Goal: Communication & Community: Participate in discussion

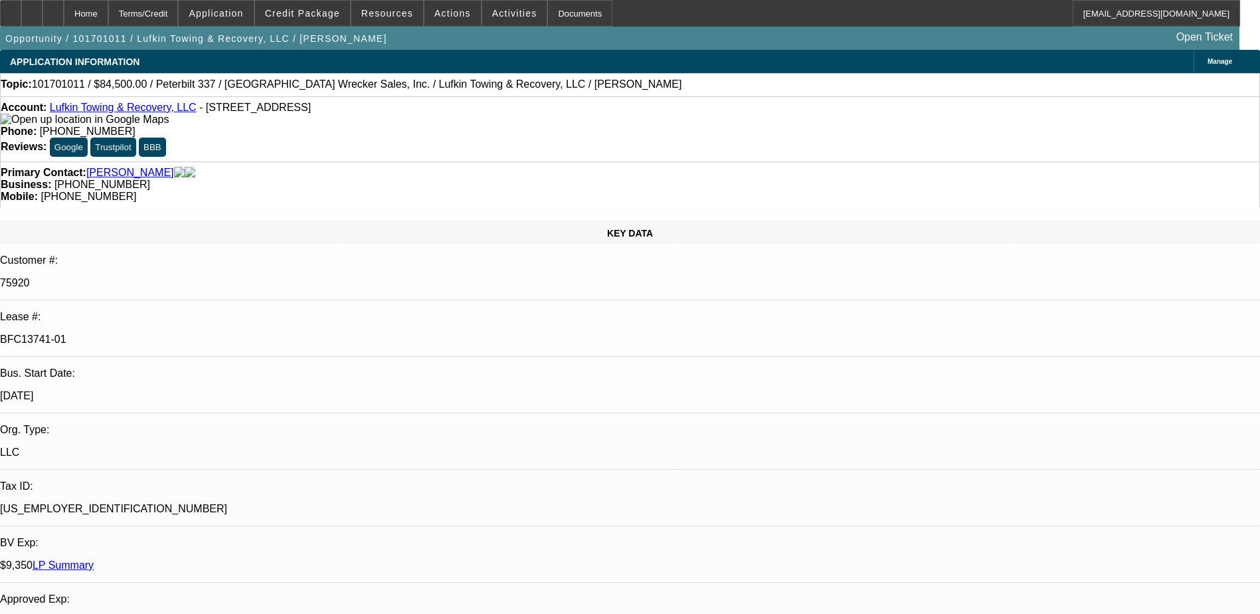
select select "0"
select select "2"
select select "0.1"
select select "4"
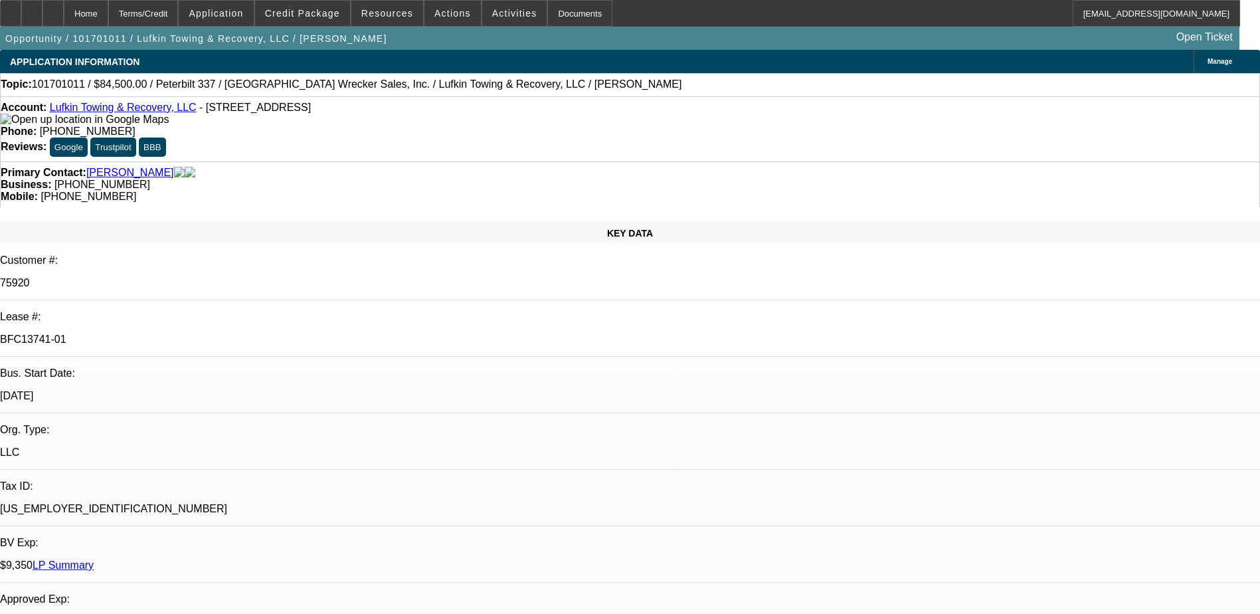
select select "0"
select select "2"
select select "0.1"
select select "4"
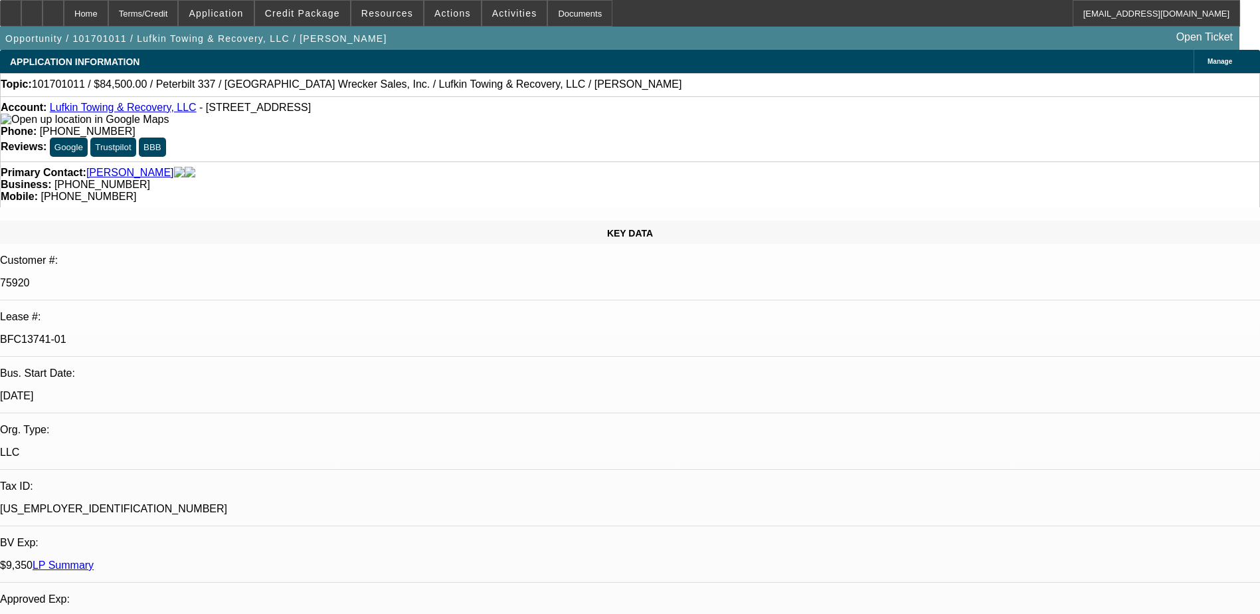
select select "0"
select select "2"
select select "0.1"
select select "4"
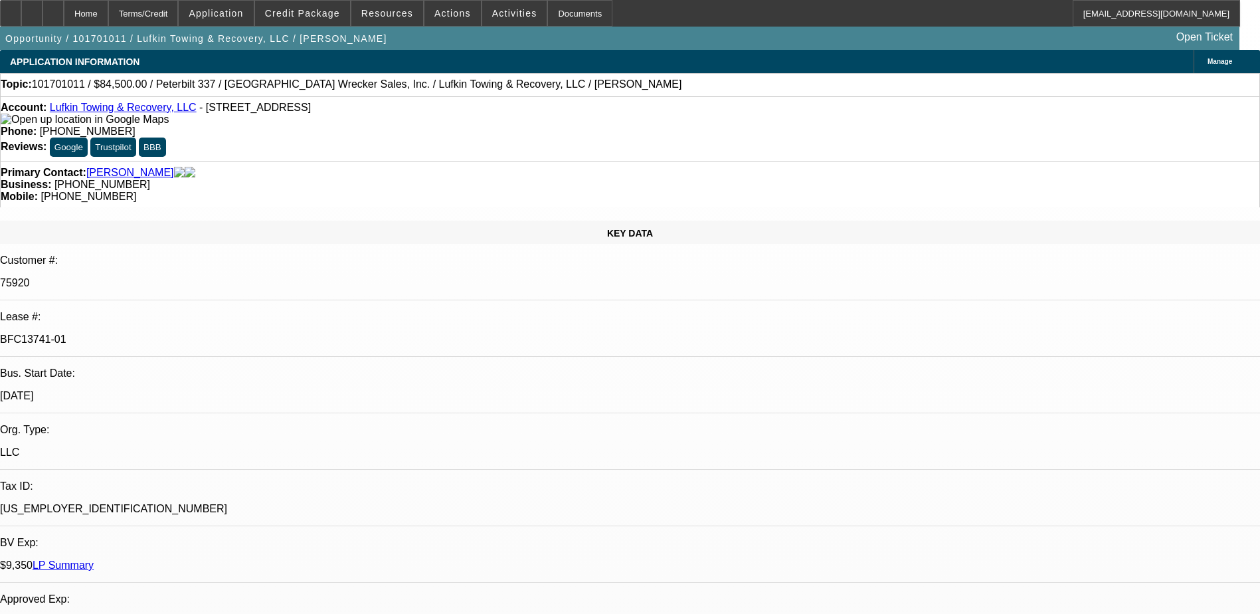
select select "0"
select select "2"
select select "0.1"
select select "4"
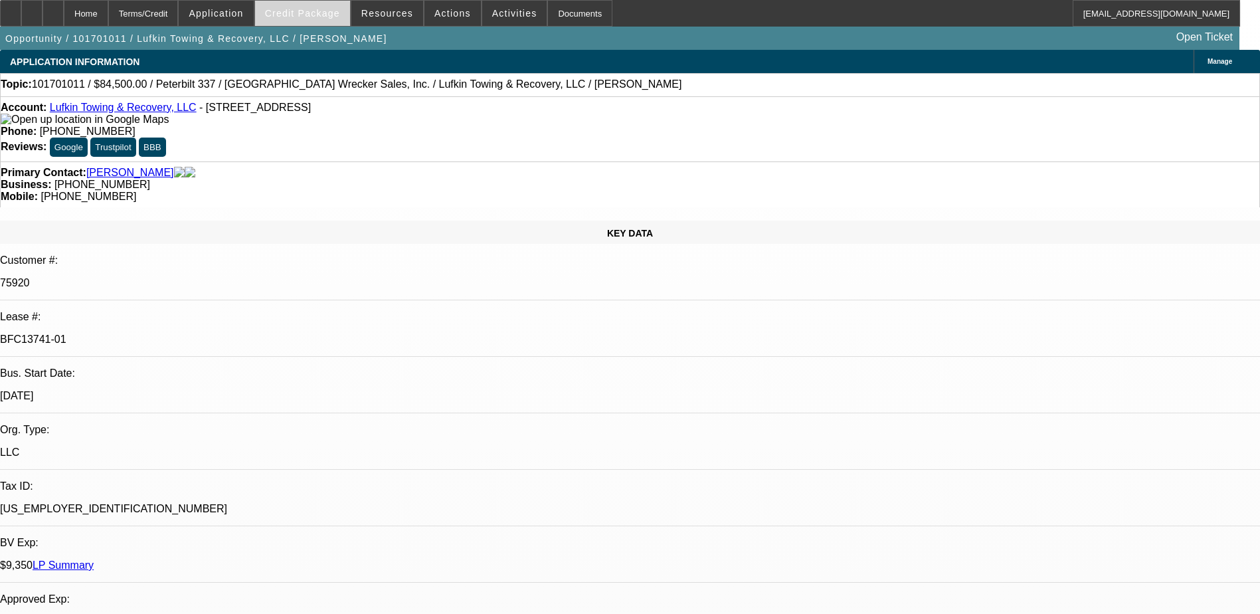
click at [320, 13] on span "Credit Package" at bounding box center [302, 13] width 75 height 11
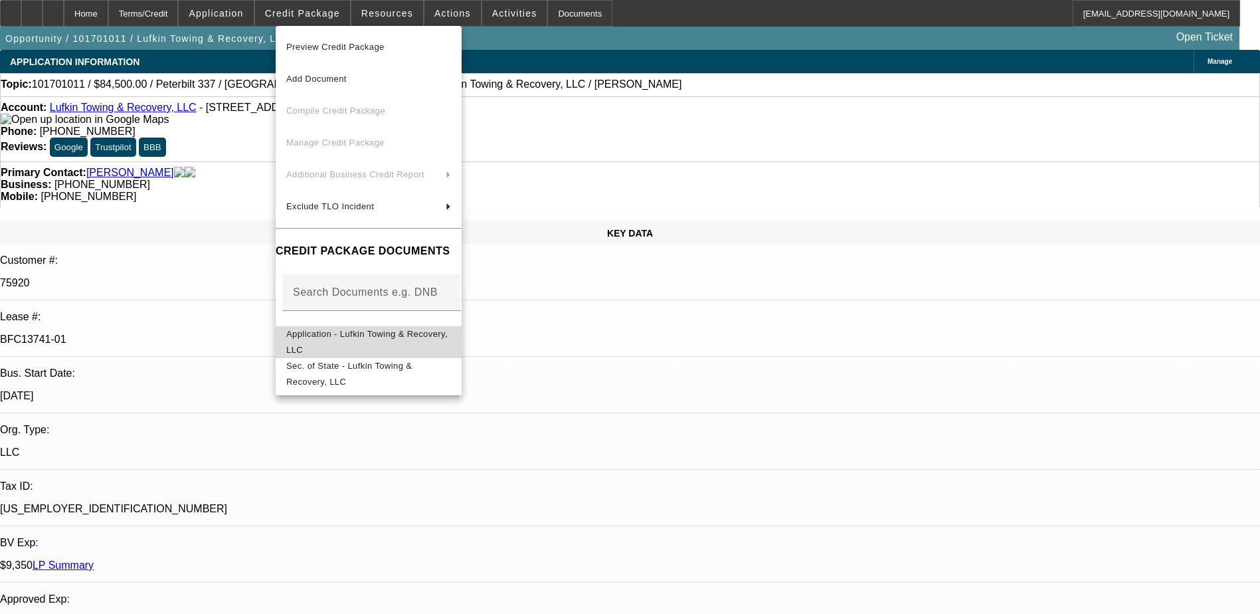
click at [423, 341] on span "Application - Lufkin Towing & Recovery, LLC" at bounding box center [366, 342] width 161 height 26
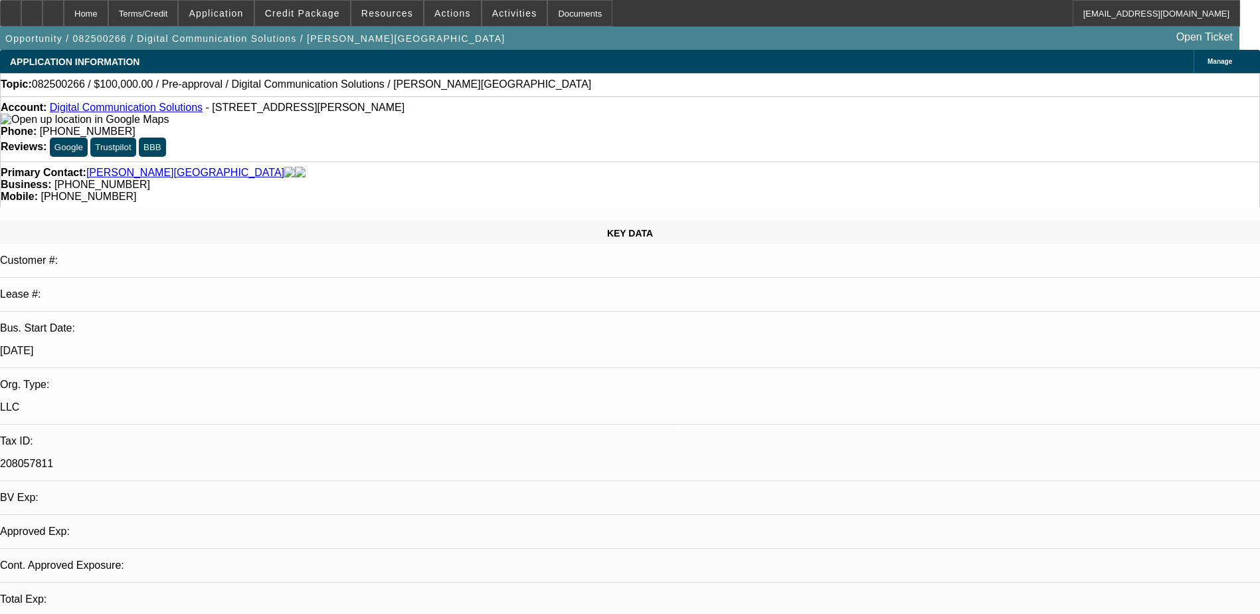
select select "0"
select select "2"
select select "0.1"
select select "4"
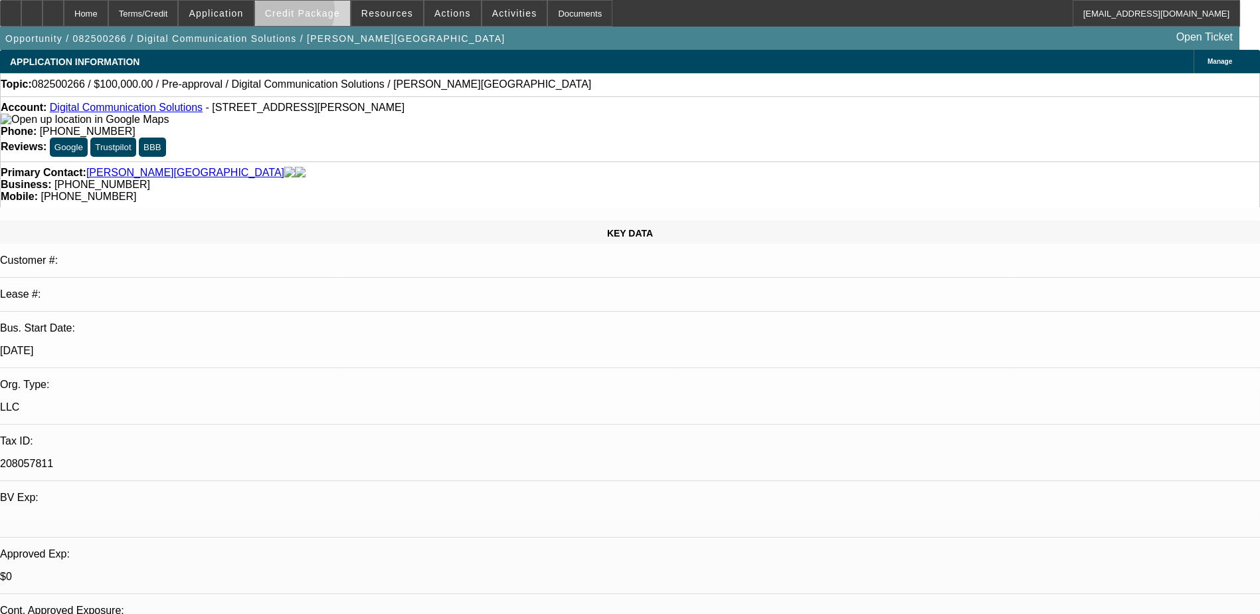
click at [310, 14] on span "Credit Package" at bounding box center [302, 13] width 75 height 11
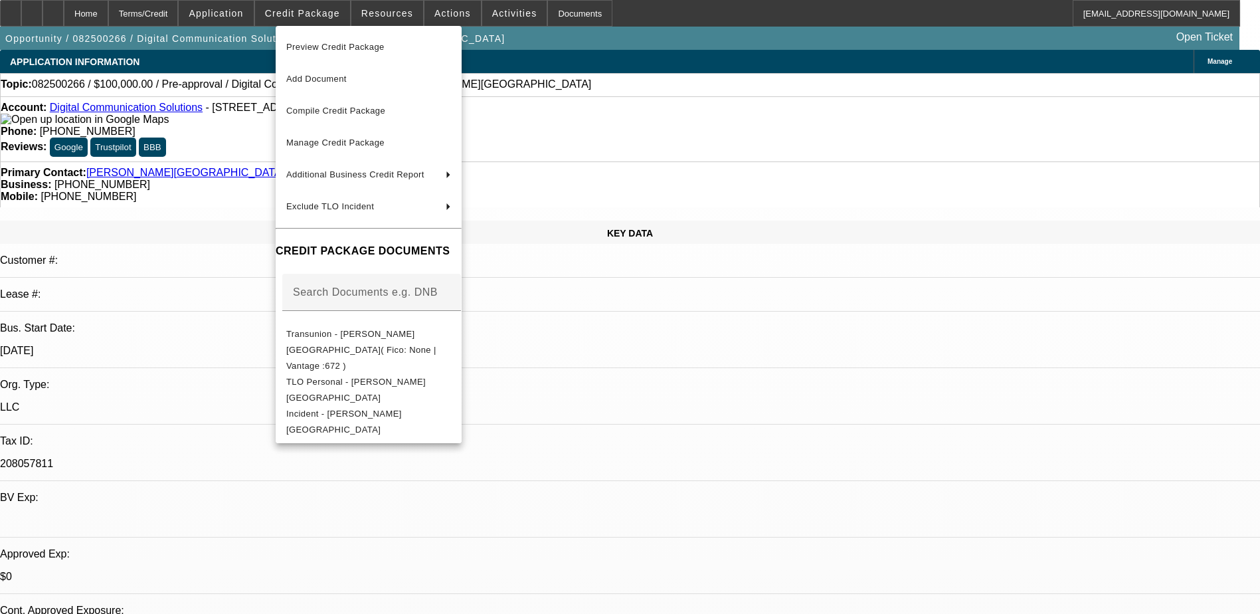
click at [653, 83] on div at bounding box center [630, 307] width 1260 height 614
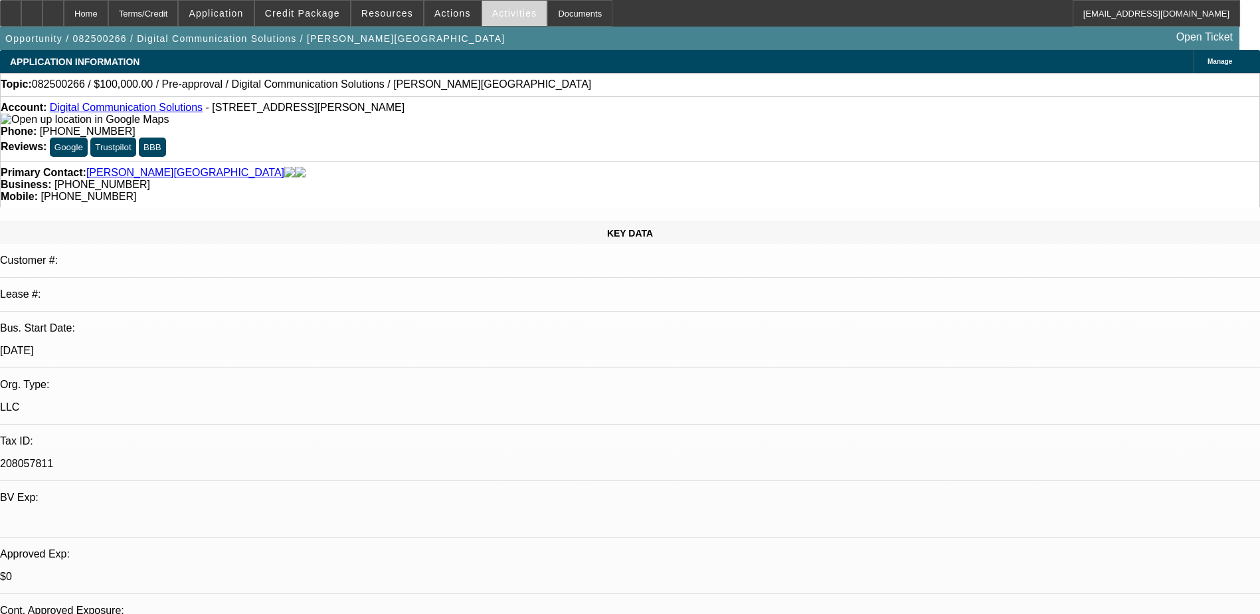
click at [492, 9] on span "Activities" at bounding box center [514, 13] width 45 height 11
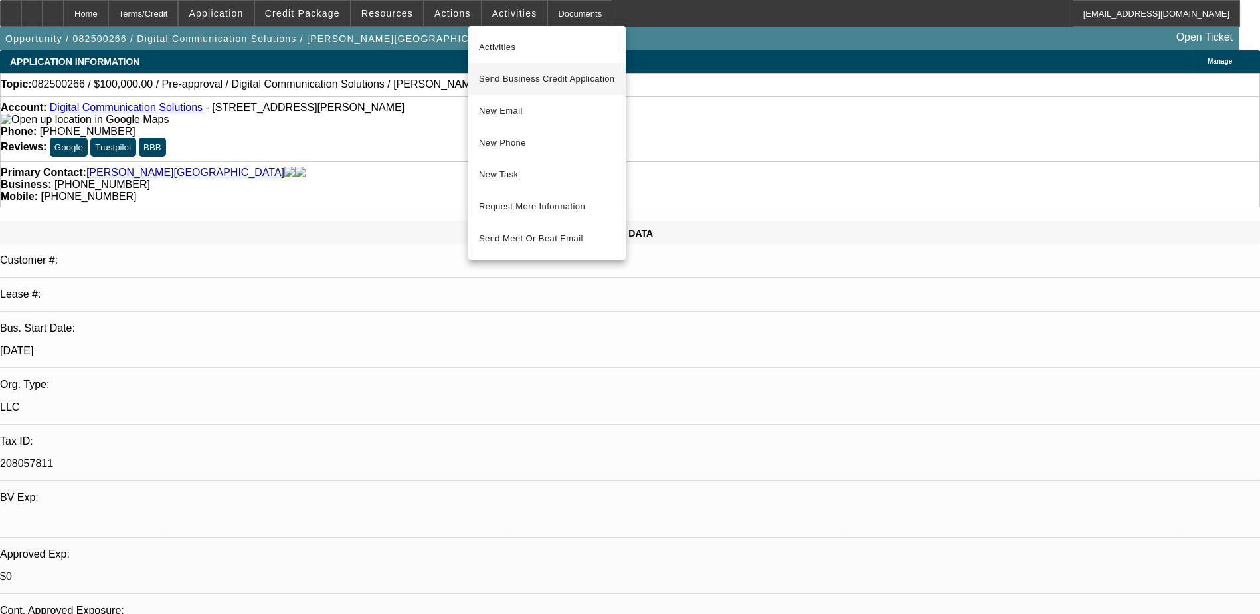
click at [522, 80] on span "Send Business Credit Application" at bounding box center [547, 79] width 136 height 16
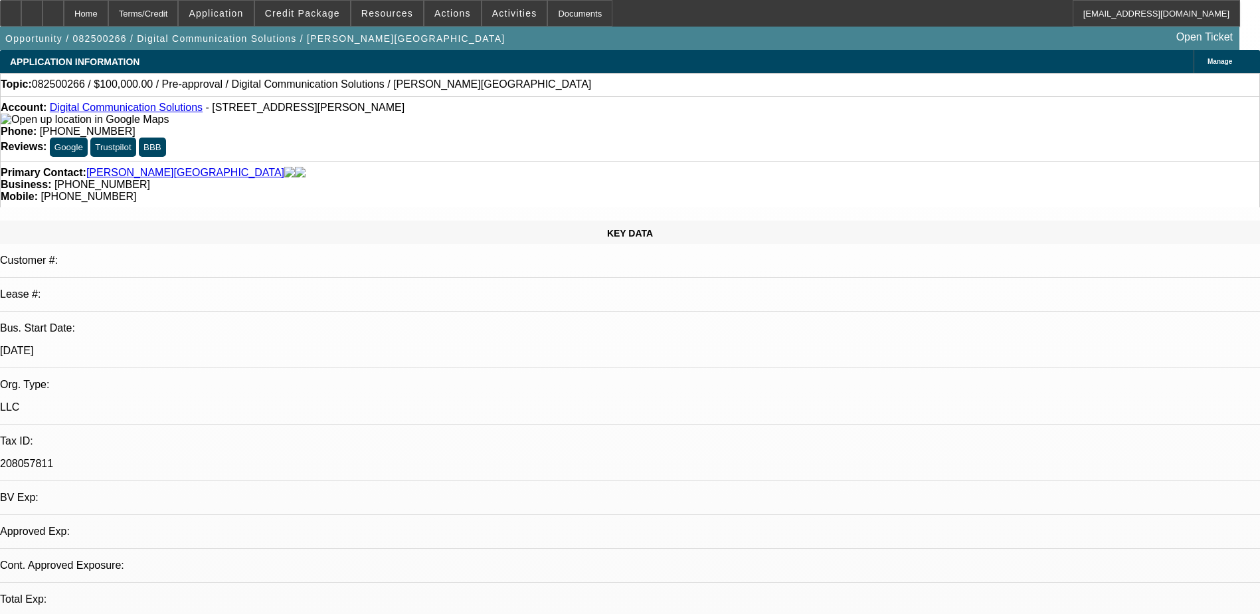
select select "0"
select select "2"
select select "0.1"
select select "4"
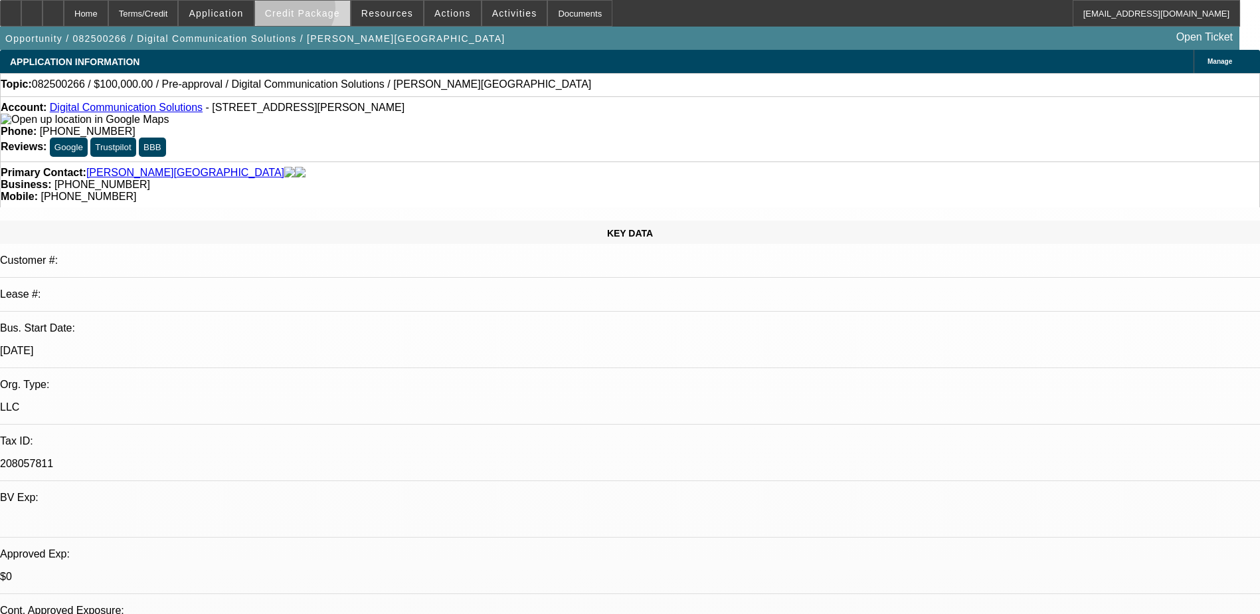
click at [313, 11] on span "Credit Package" at bounding box center [302, 13] width 75 height 11
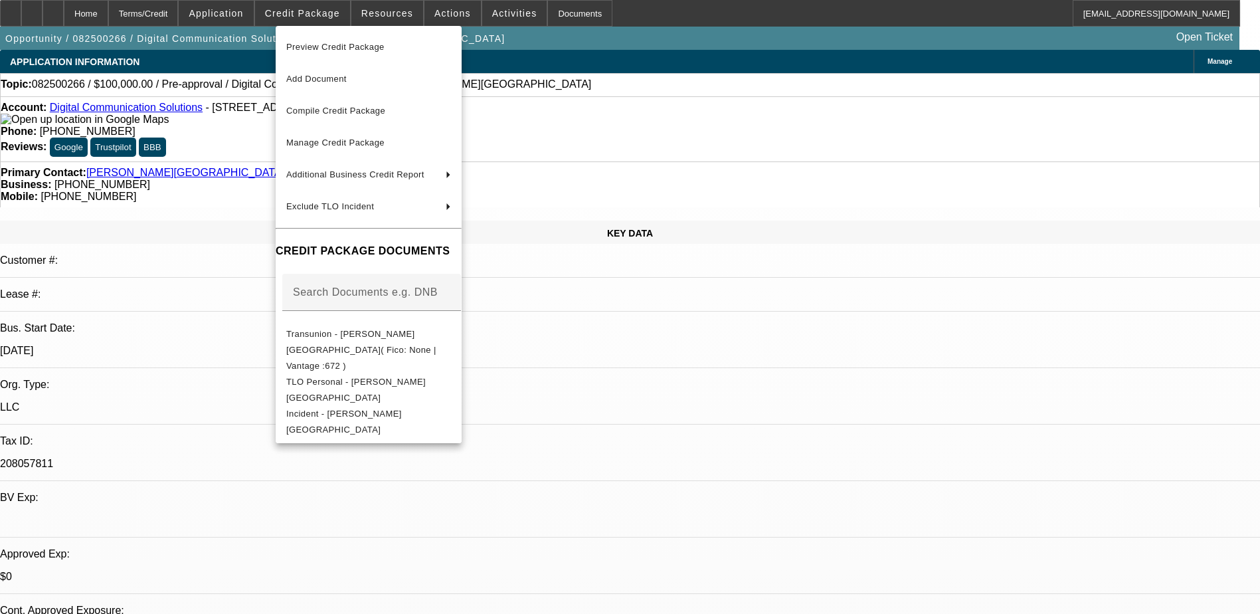
click at [237, 124] on div at bounding box center [630, 307] width 1260 height 614
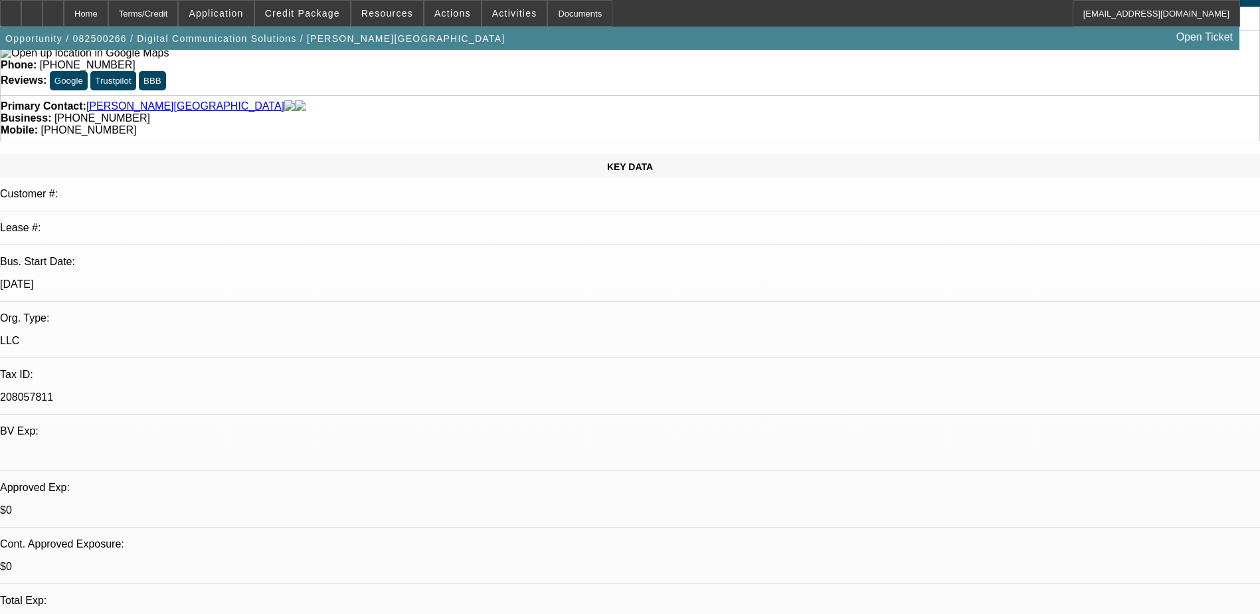
radio input "true"
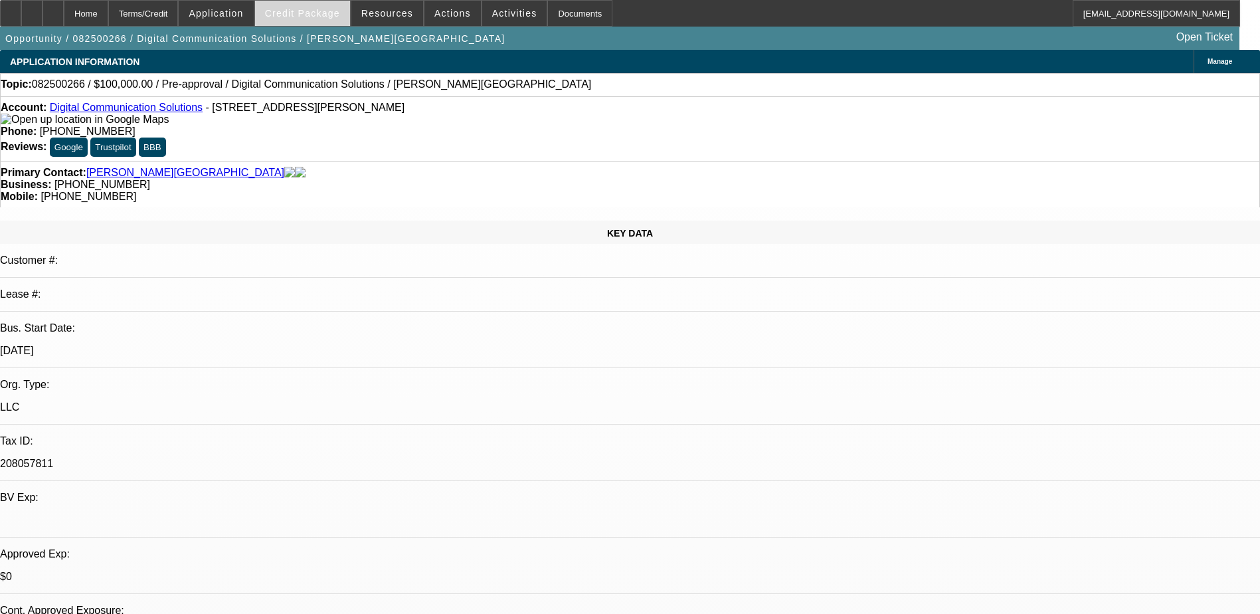
type textarea "Called Kent he wants the Bucket first"
click at [323, 15] on span "Credit Package" at bounding box center [302, 13] width 75 height 11
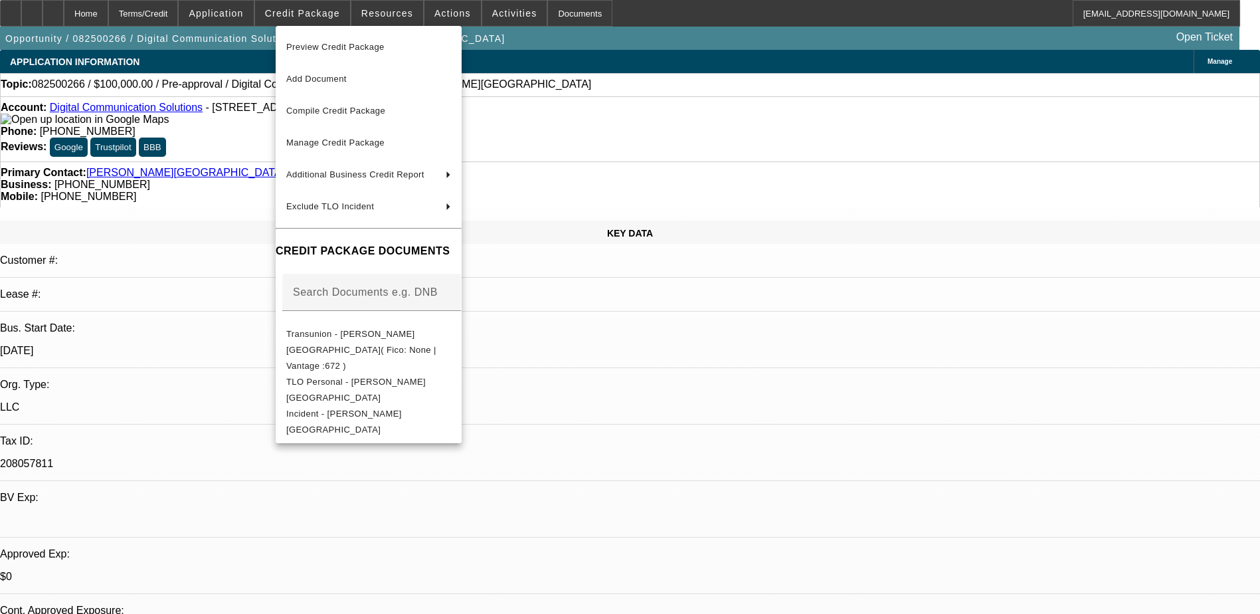
click at [234, 122] on div at bounding box center [630, 307] width 1260 height 614
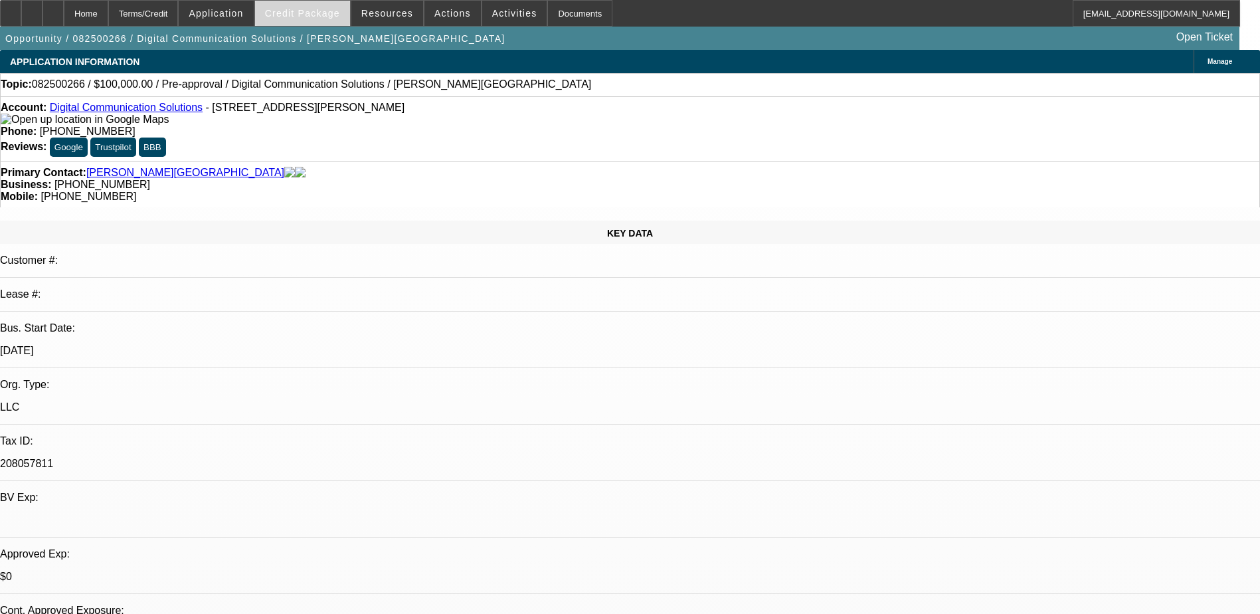
click at [310, 11] on span "Credit Package" at bounding box center [302, 13] width 75 height 11
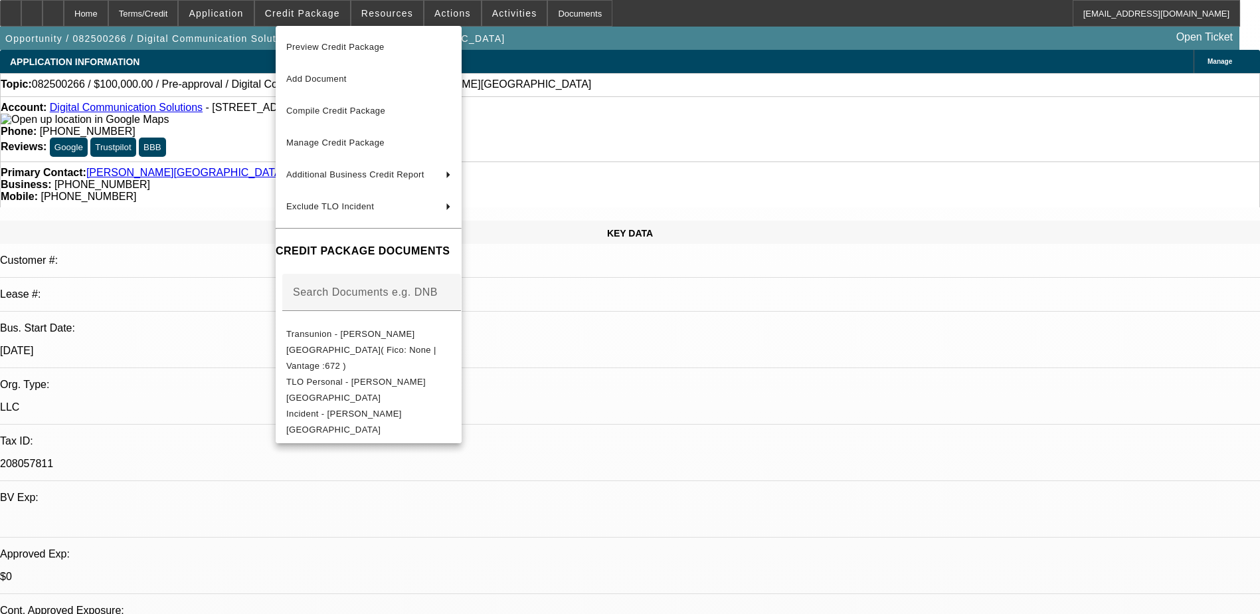
click at [241, 140] on div at bounding box center [630, 307] width 1260 height 614
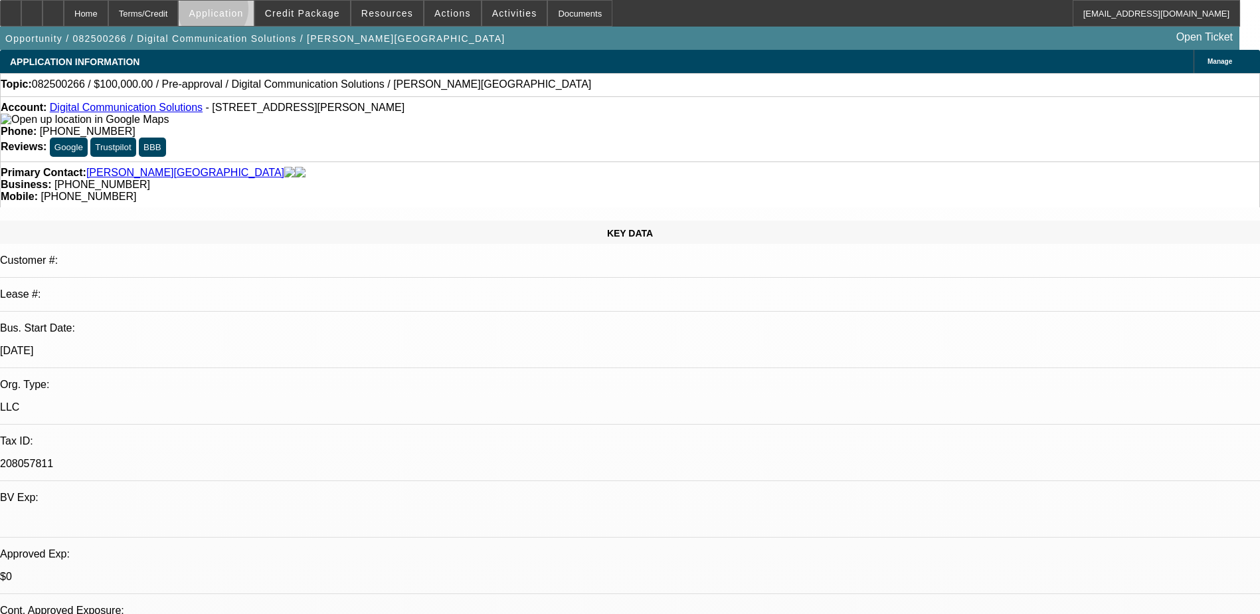
click at [243, 12] on span "Application" at bounding box center [216, 13] width 54 height 11
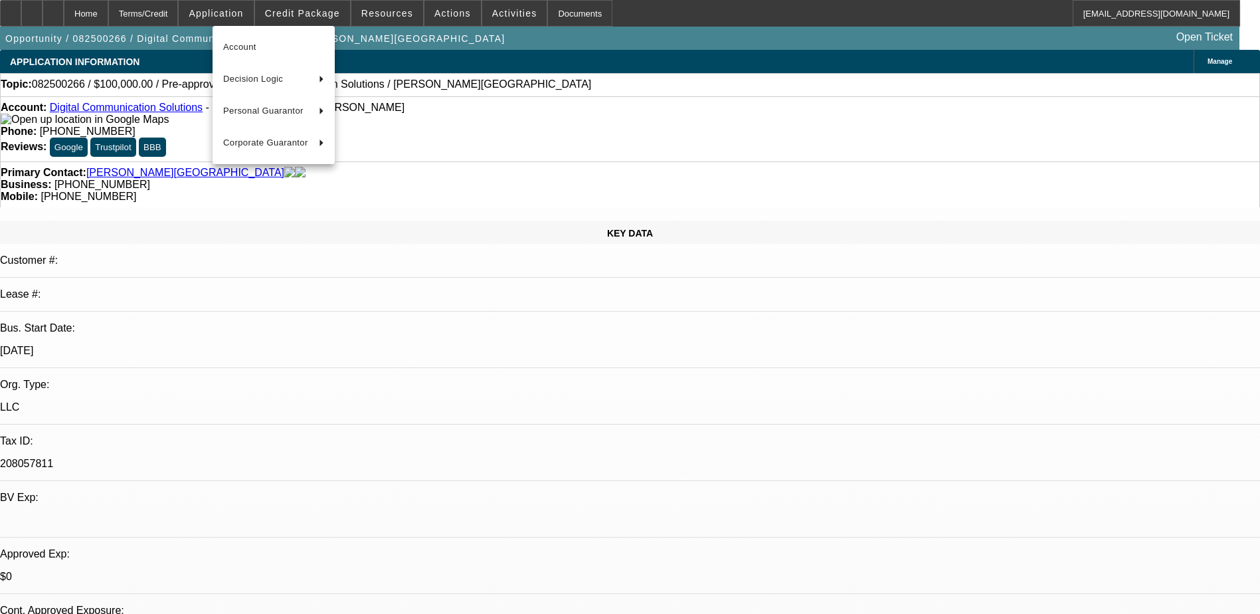
click at [310, 9] on div at bounding box center [630, 307] width 1260 height 614
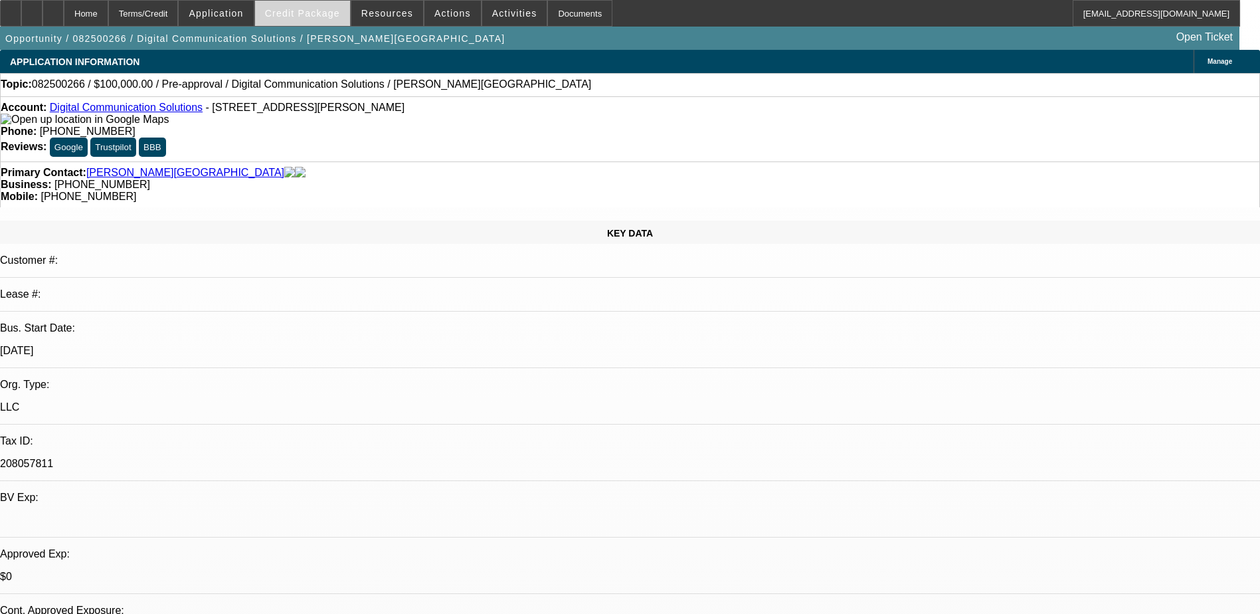
click at [312, 9] on span "Credit Package" at bounding box center [302, 13] width 75 height 11
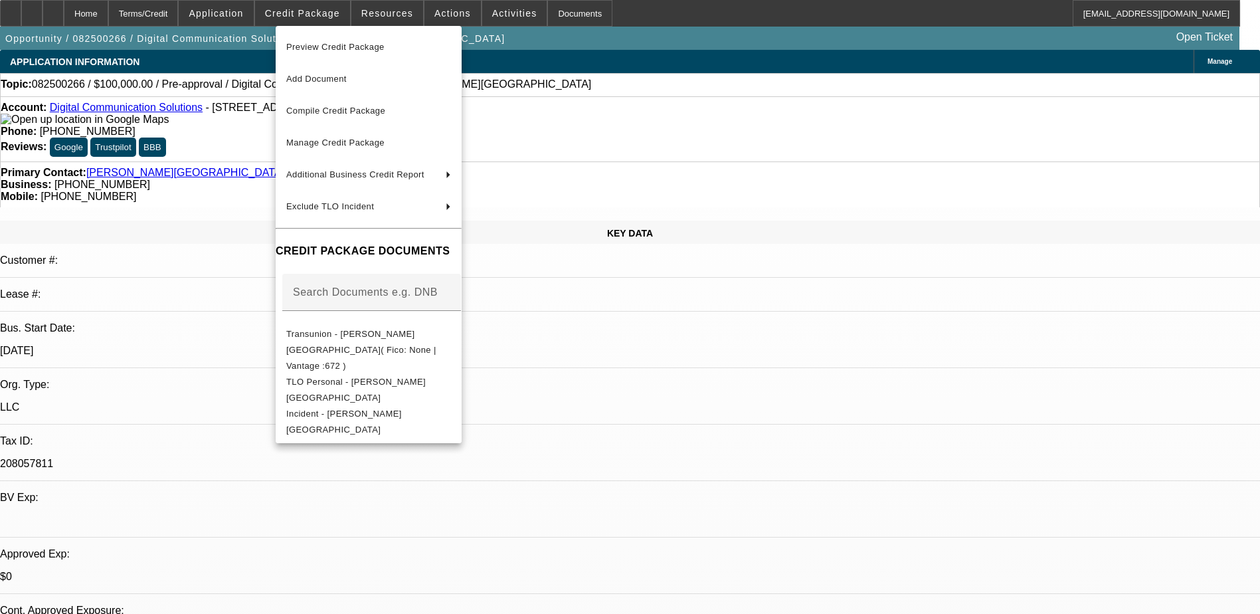
click at [217, 137] on div at bounding box center [630, 307] width 1260 height 614
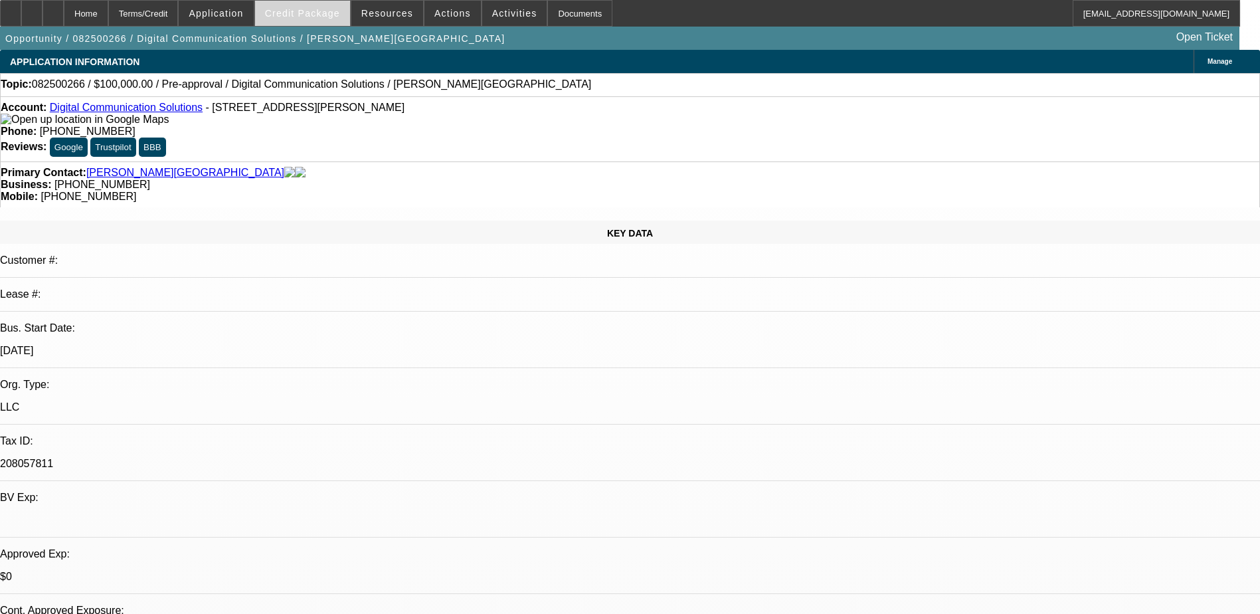
click at [319, 12] on span "Credit Package" at bounding box center [302, 13] width 75 height 11
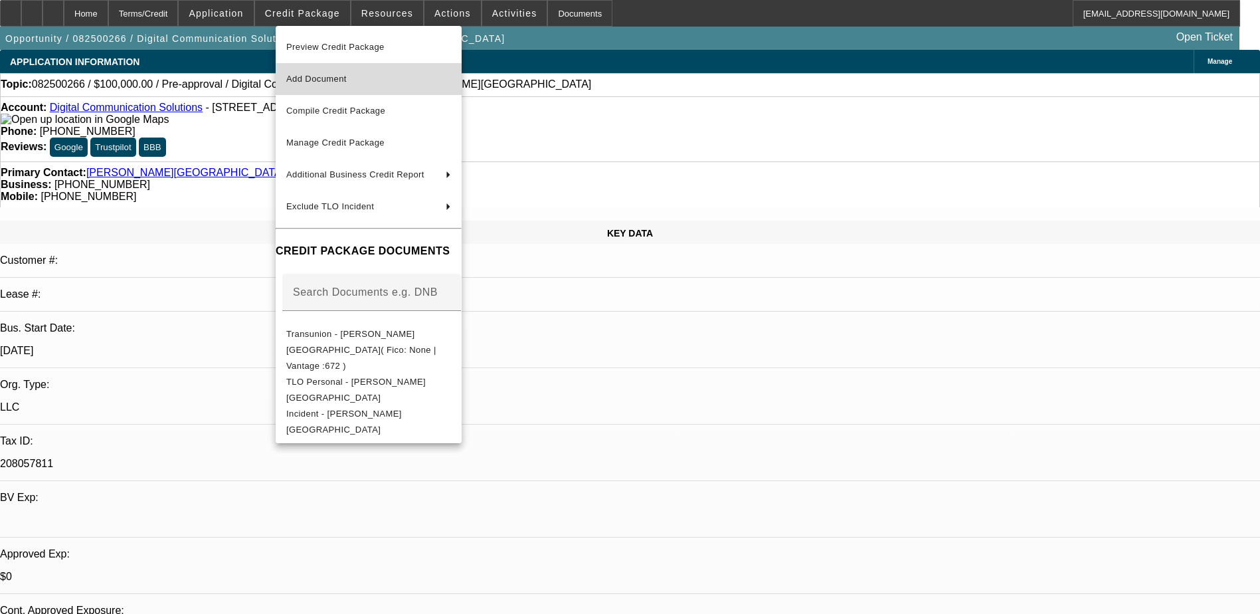
click at [361, 79] on span "Add Document" at bounding box center [368, 79] width 165 height 16
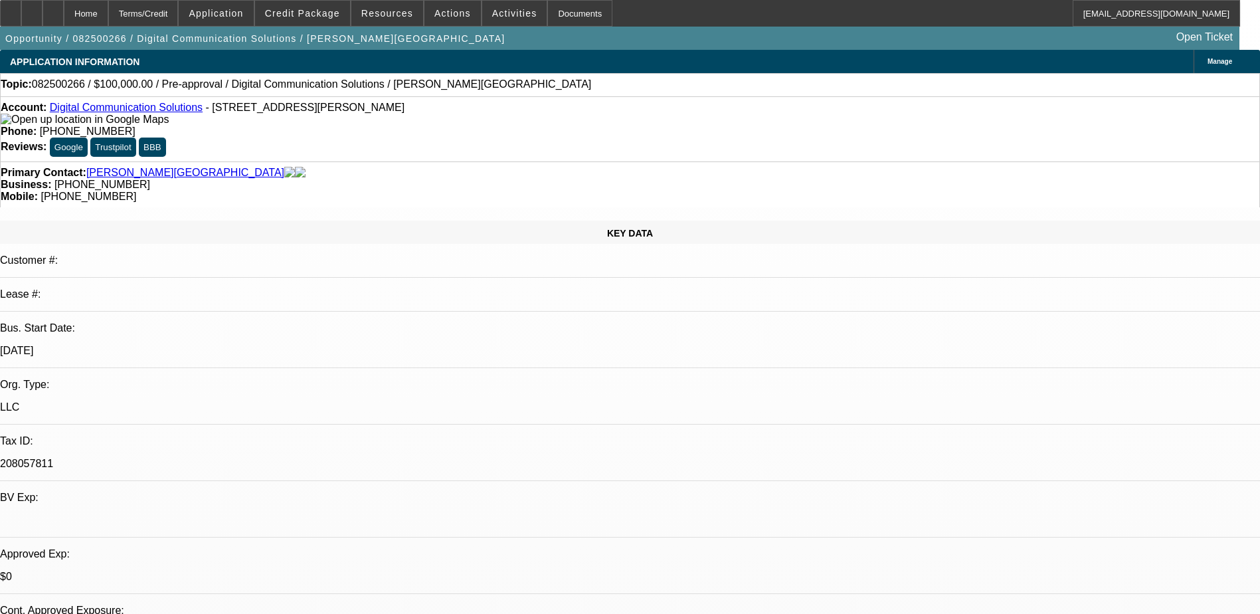
radio input "true"
type textarea "Called Kent he wants the Bucket first, call in"
